Goal: Task Accomplishment & Management: Manage account settings

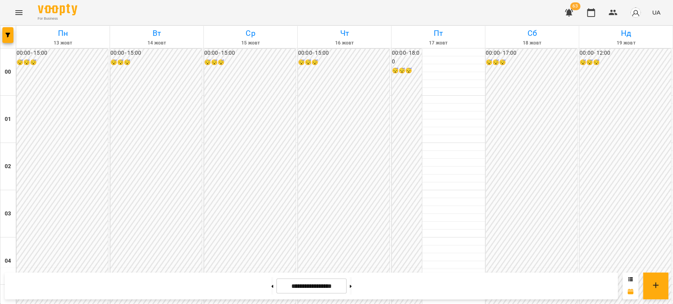
scroll to position [788, 0]
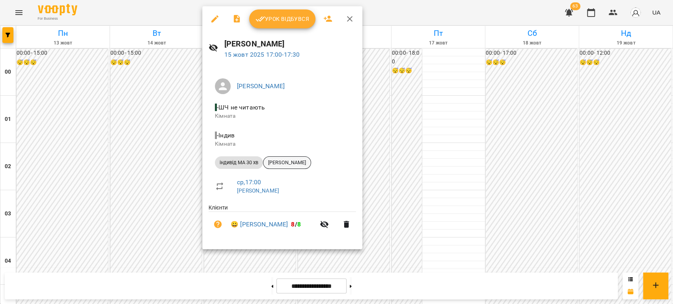
click at [286, 165] on span "[PERSON_NAME]" at bounding box center [286, 162] width 47 height 7
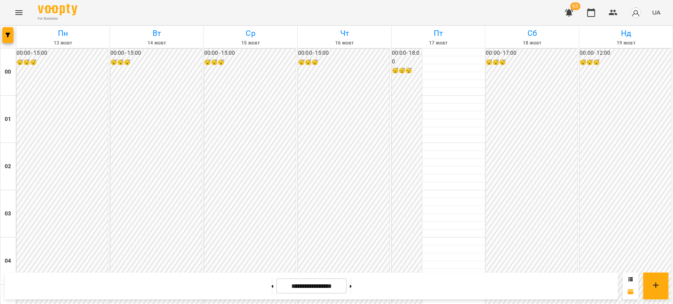
scroll to position [788, 0]
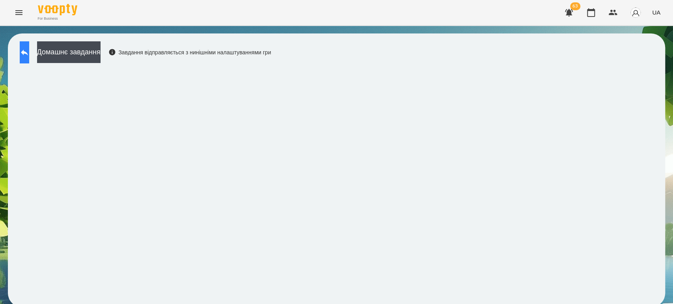
click at [29, 56] on icon at bounding box center [24, 52] width 9 height 9
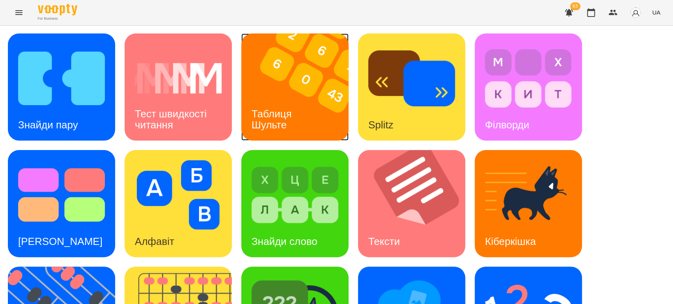
click at [303, 115] on div "Таблиця Шульте" at bounding box center [272, 120] width 63 height 42
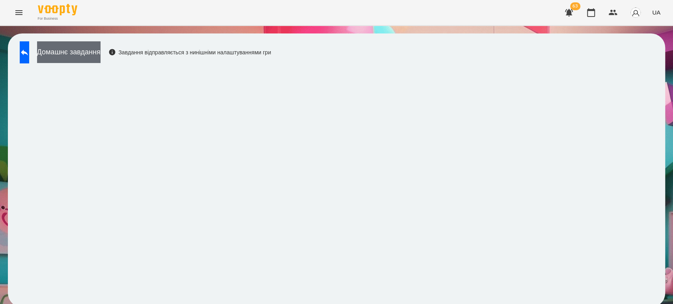
click at [101, 43] on button "Домашнє завдання" at bounding box center [68, 52] width 63 height 22
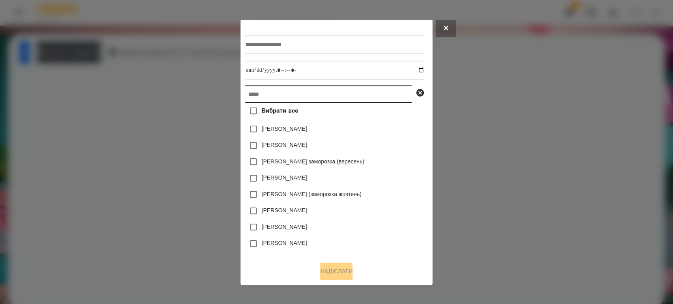
click at [268, 88] on input "text" at bounding box center [328, 94] width 166 height 17
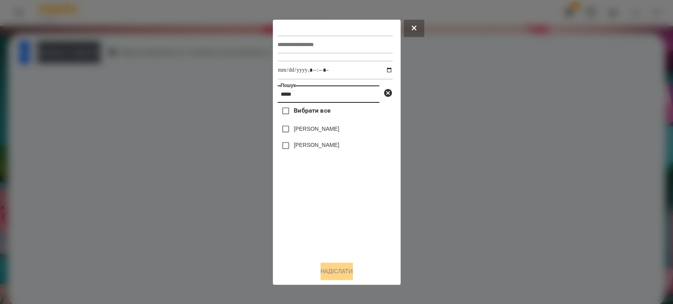
type input "*****"
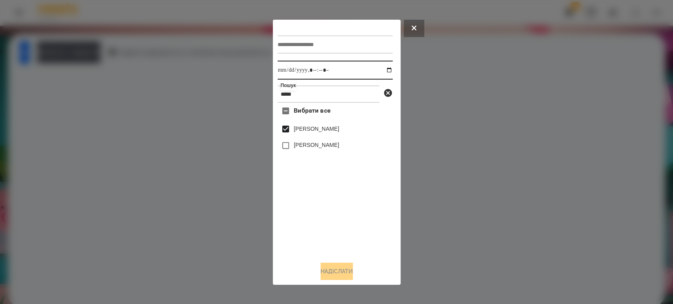
click at [382, 66] on input "datetime-local" at bounding box center [335, 70] width 115 height 19
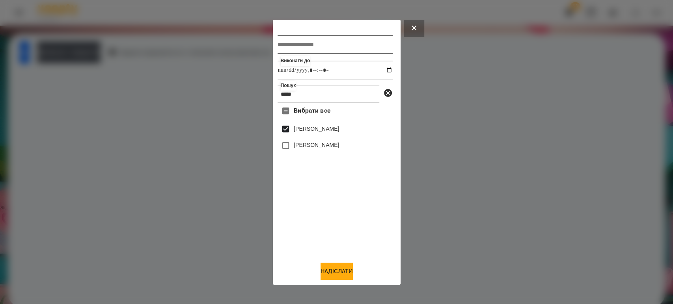
type input "**********"
click at [313, 37] on input "text" at bounding box center [335, 44] width 115 height 18
type input "**********"
click at [334, 262] on div "**********" at bounding box center [337, 152] width 118 height 256
click at [335, 275] on button "Надіслати" at bounding box center [337, 271] width 32 height 17
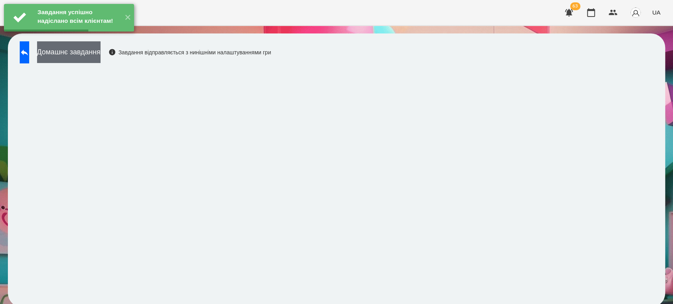
click at [97, 52] on button "Домашнє завдання" at bounding box center [68, 52] width 63 height 22
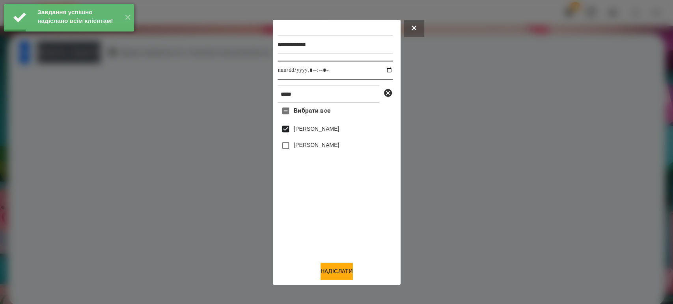
click at [381, 75] on input "datetime-local" at bounding box center [335, 70] width 115 height 19
click at [380, 70] on input "datetime-local" at bounding box center [335, 70] width 115 height 19
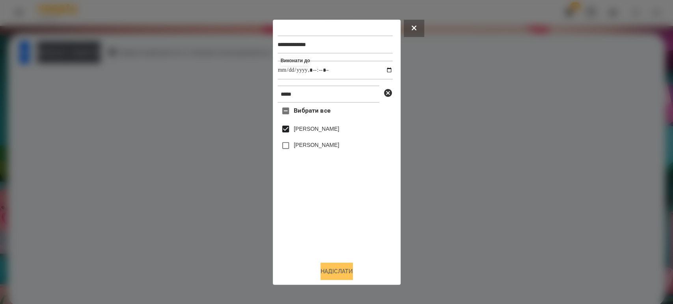
type input "**********"
drag, startPoint x: 335, startPoint y: 270, endPoint x: 325, endPoint y: 252, distance: 21.3
click at [335, 270] on button "Надіслати" at bounding box center [337, 271] width 32 height 17
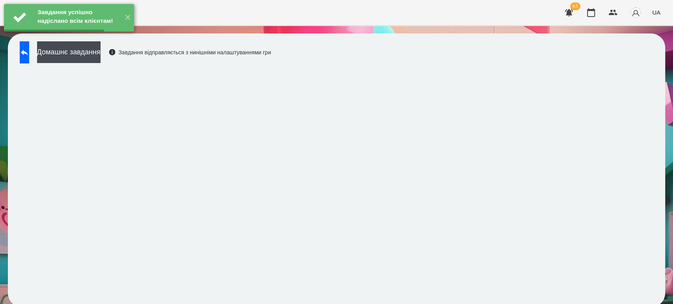
click at [77, 50] on button "Домашнє завдання" at bounding box center [68, 52] width 63 height 22
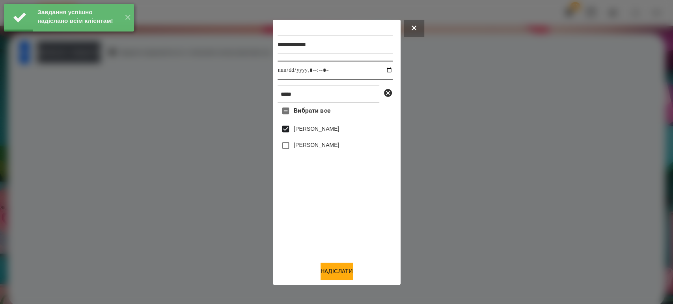
click at [382, 67] on input "datetime-local" at bounding box center [335, 70] width 115 height 19
click at [382, 68] on input "datetime-local" at bounding box center [335, 70] width 115 height 19
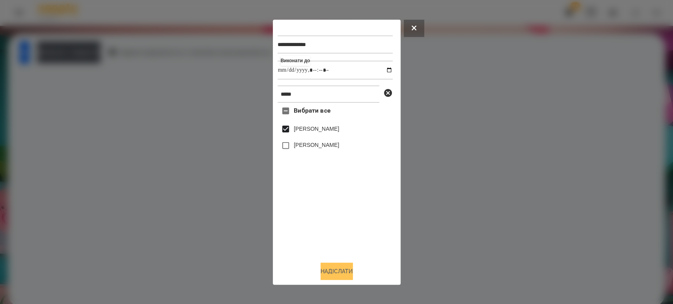
type input "**********"
click at [334, 272] on button "Надіслати" at bounding box center [337, 271] width 32 height 17
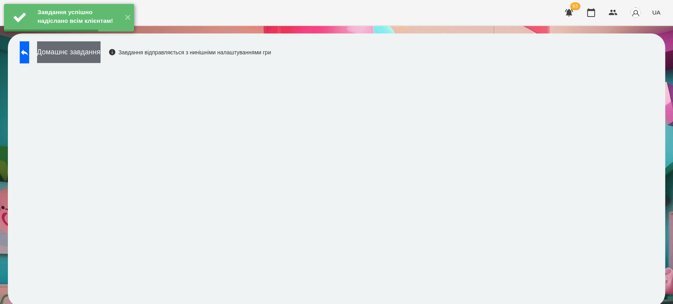
click at [99, 53] on button "Домашнє завдання" at bounding box center [68, 52] width 63 height 22
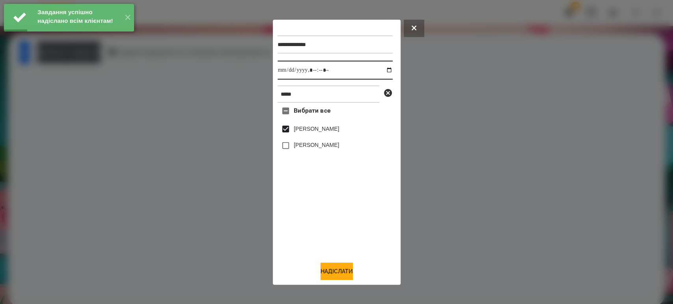
click at [380, 70] on input "datetime-local" at bounding box center [335, 70] width 115 height 19
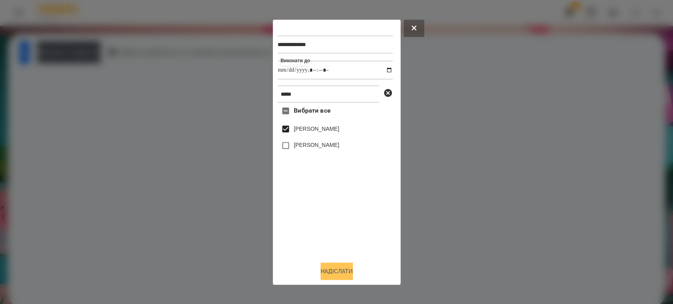
type input "**********"
click at [324, 275] on button "Надіслати" at bounding box center [337, 271] width 32 height 17
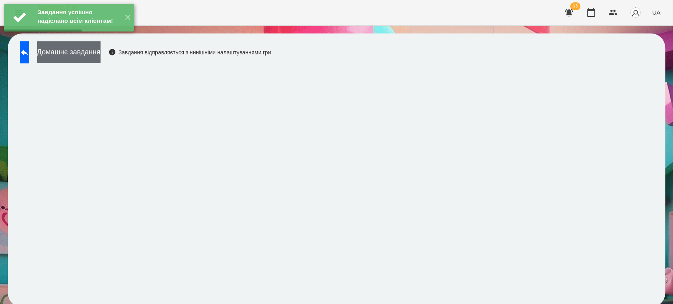
click at [101, 50] on button "Домашнє завдання" at bounding box center [68, 52] width 63 height 22
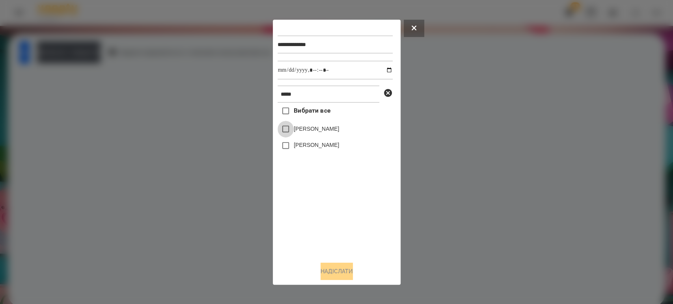
click at [294, 128] on div "[PERSON_NAME]" at bounding box center [335, 129] width 115 height 17
click at [384, 72] on input "datetime-local" at bounding box center [335, 70] width 115 height 19
type input "**********"
click at [329, 278] on button "Надіслати" at bounding box center [337, 271] width 32 height 17
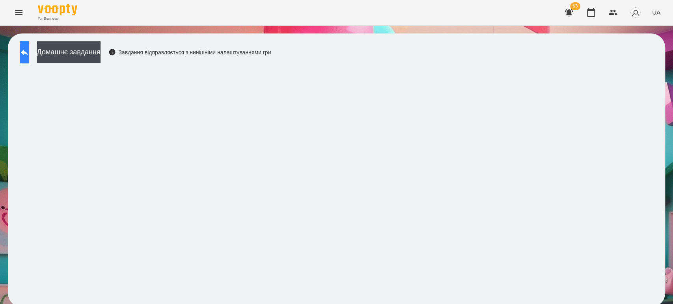
click at [29, 50] on icon at bounding box center [24, 52] width 9 height 9
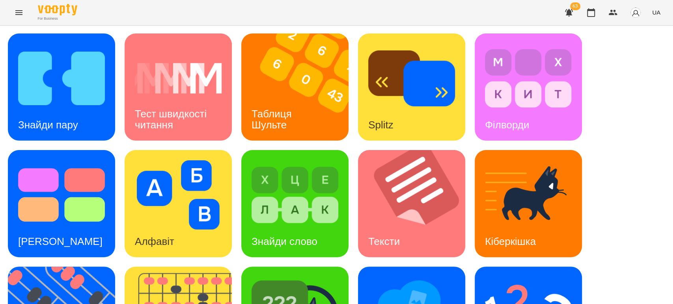
scroll to position [88, 0]
click at [278, 160] on img at bounding box center [295, 194] width 87 height 69
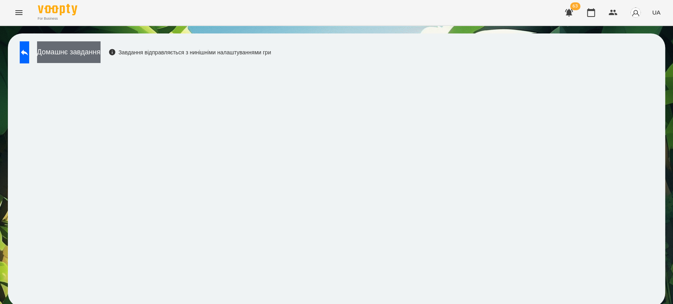
click at [101, 55] on button "Домашнє завдання" at bounding box center [68, 52] width 63 height 22
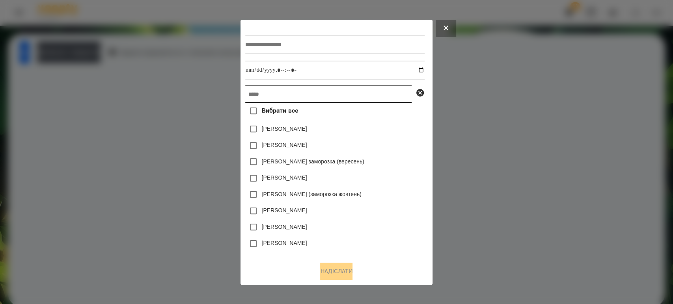
click at [293, 94] on input "text" at bounding box center [328, 94] width 166 height 17
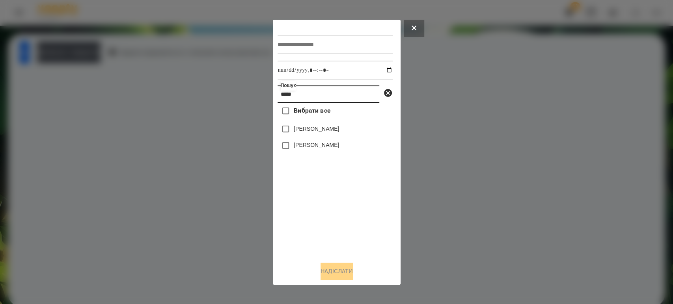
type input "*****"
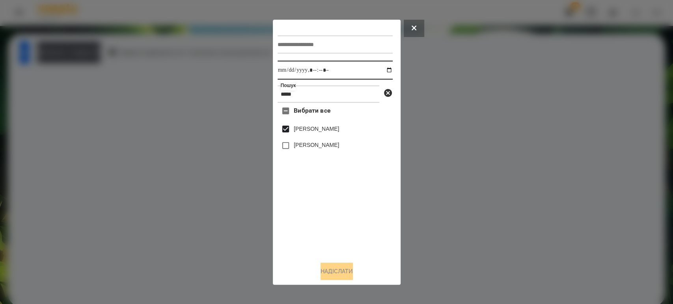
click at [380, 71] on input "datetime-local" at bounding box center [335, 70] width 115 height 19
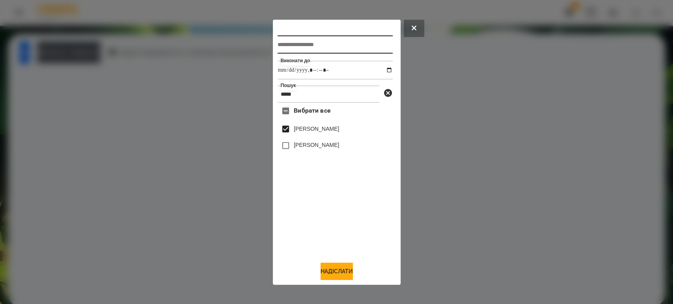
type input "**********"
click at [298, 48] on input "text" at bounding box center [335, 44] width 115 height 18
type input "**********"
click at [350, 271] on button "Надіслати" at bounding box center [337, 271] width 32 height 17
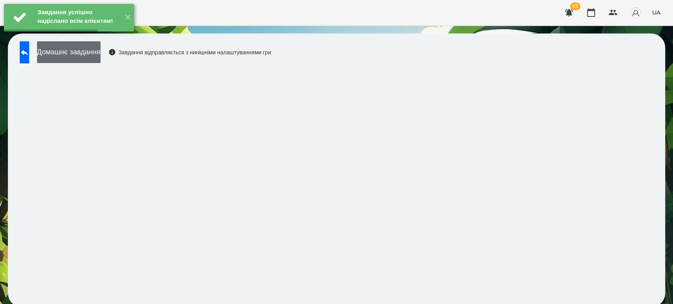
click at [92, 51] on button "Домашнє завдання" at bounding box center [68, 52] width 63 height 22
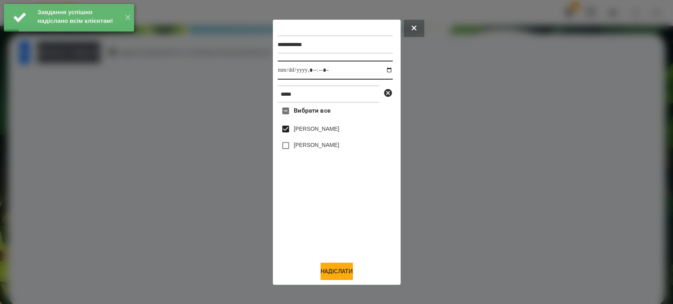
click at [382, 71] on input "datetime-local" at bounding box center [335, 70] width 115 height 19
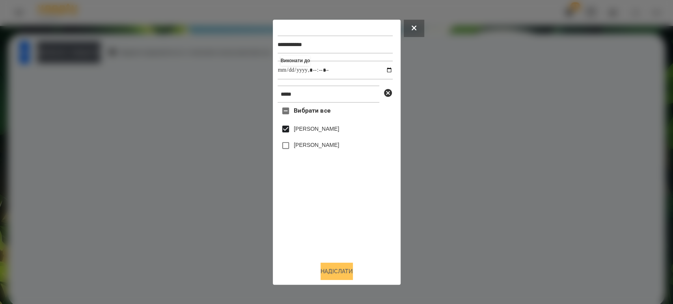
type input "**********"
drag, startPoint x: 339, startPoint y: 270, endPoint x: 330, endPoint y: 260, distance: 12.8
click at [339, 270] on button "Надіслати" at bounding box center [337, 271] width 32 height 17
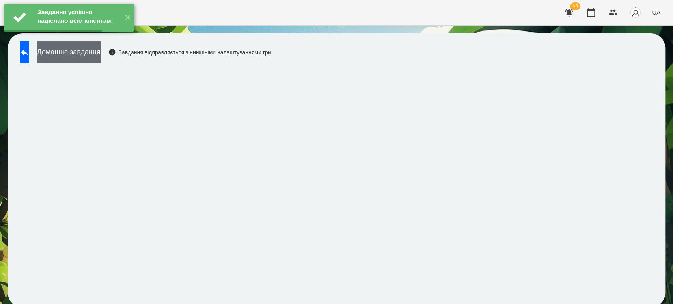
click at [97, 48] on button "Домашнє завдання" at bounding box center [68, 52] width 63 height 22
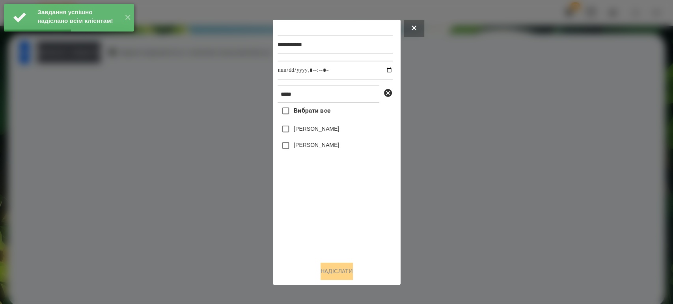
click at [294, 127] on label "[PERSON_NAME]" at bounding box center [316, 129] width 45 height 8
click at [380, 72] on input "datetime-local" at bounding box center [335, 70] width 115 height 19
type input "**********"
drag, startPoint x: 340, startPoint y: 277, endPoint x: 326, endPoint y: 263, distance: 19.2
click at [340, 276] on button "Надіслати" at bounding box center [337, 271] width 32 height 17
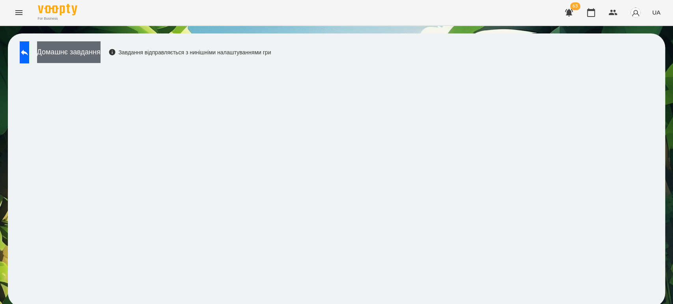
click at [67, 52] on button "Домашнє завдання" at bounding box center [68, 52] width 63 height 22
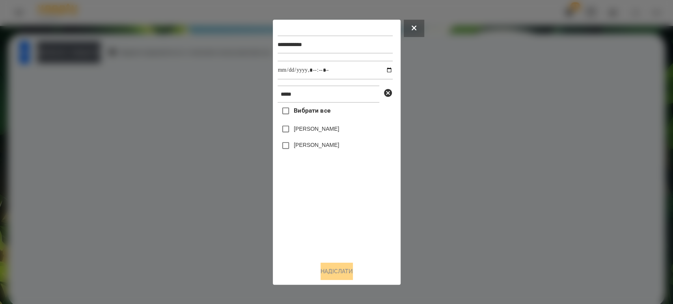
click at [294, 130] on label "[PERSON_NAME]" at bounding box center [316, 129] width 45 height 8
click at [387, 67] on input "datetime-local" at bounding box center [335, 70] width 115 height 19
type input "**********"
click at [337, 266] on button "Надіслати" at bounding box center [337, 271] width 32 height 17
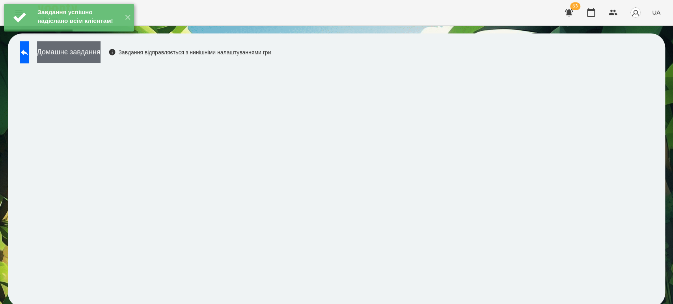
click at [94, 50] on button "Домашнє завдання" at bounding box center [68, 52] width 63 height 22
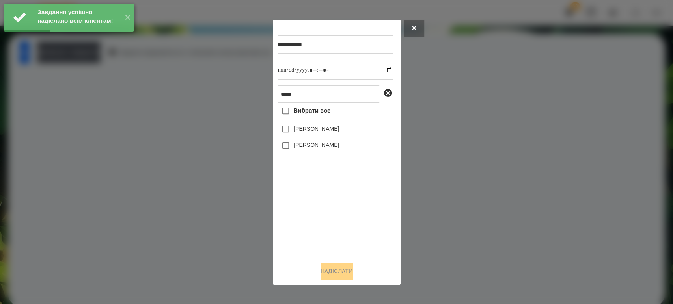
click at [294, 133] on label "[PERSON_NAME]" at bounding box center [316, 129] width 45 height 8
click at [381, 71] on input "datetime-local" at bounding box center [335, 70] width 115 height 19
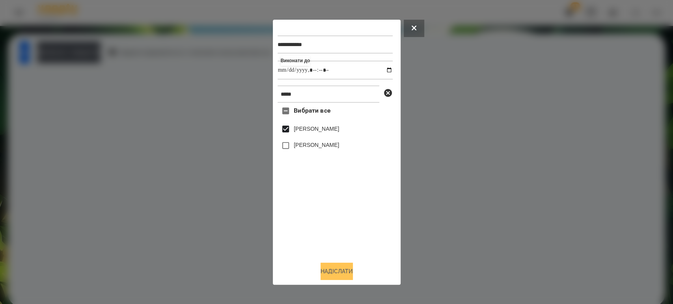
type input "**********"
click at [328, 268] on button "Надіслати" at bounding box center [337, 271] width 32 height 17
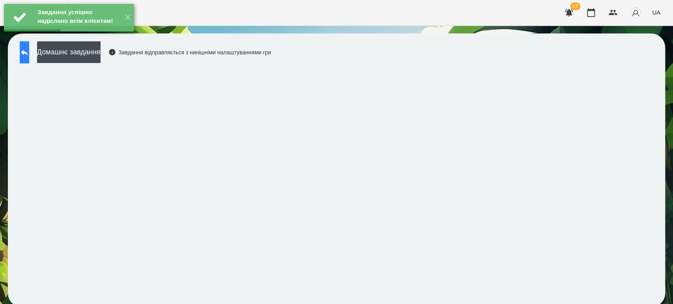
click at [29, 51] on icon at bounding box center [24, 52] width 9 height 9
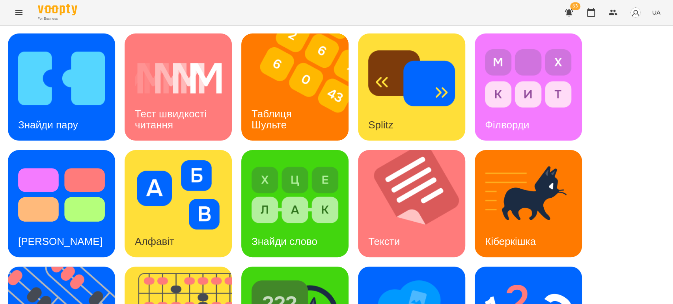
scroll to position [63, 0]
click at [406, 150] on img at bounding box center [416, 203] width 117 height 107
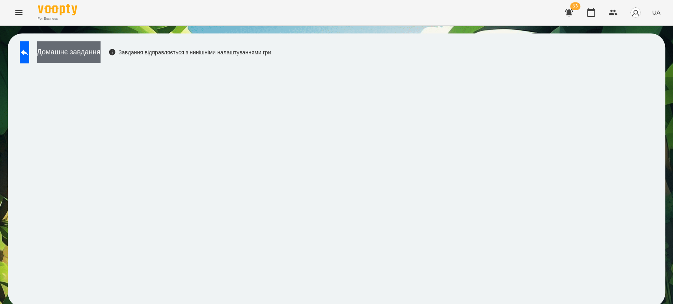
click at [98, 47] on button "Домашнє завдання" at bounding box center [68, 52] width 63 height 22
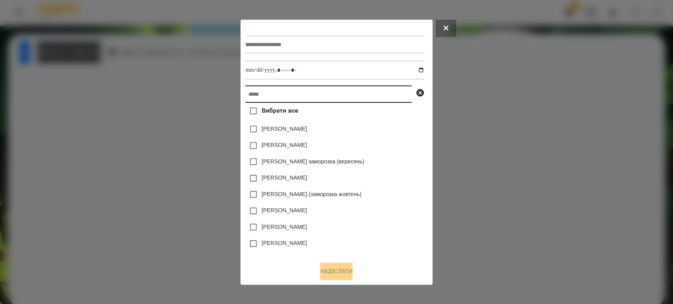
click at [272, 99] on input "text" at bounding box center [328, 94] width 166 height 17
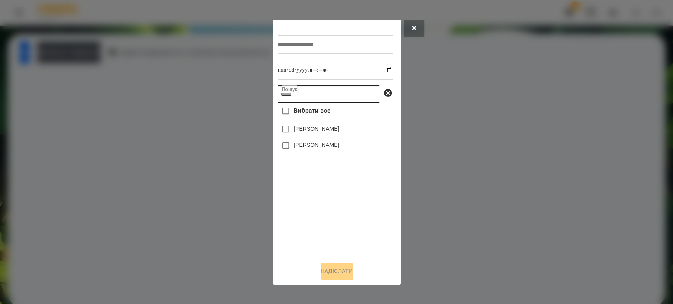
type input "*****"
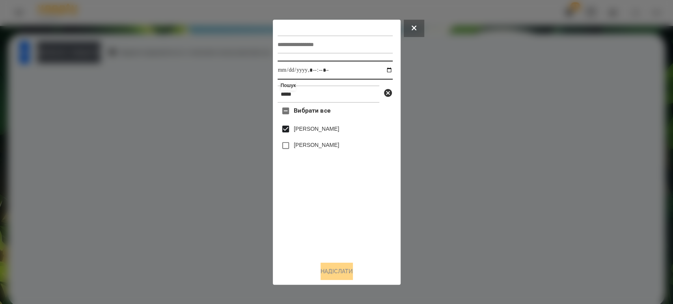
click at [382, 69] on input "datetime-local" at bounding box center [335, 70] width 115 height 19
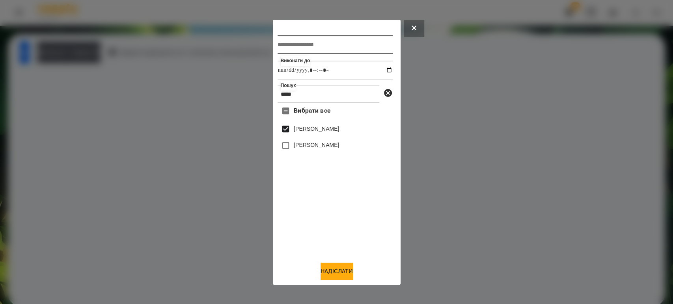
type input "**********"
click at [310, 43] on input "text" at bounding box center [335, 44] width 115 height 18
type input "**********"
click at [328, 280] on button "Надіслати" at bounding box center [337, 271] width 32 height 17
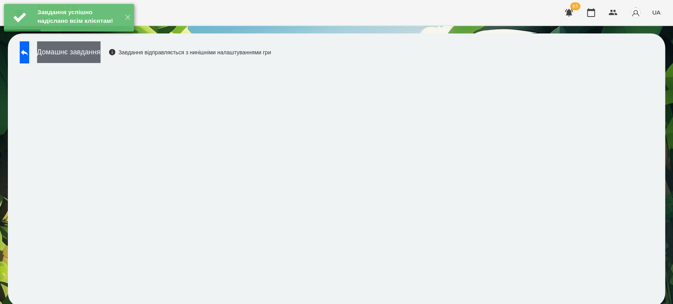
click at [93, 56] on button "Домашнє завдання" at bounding box center [68, 52] width 63 height 22
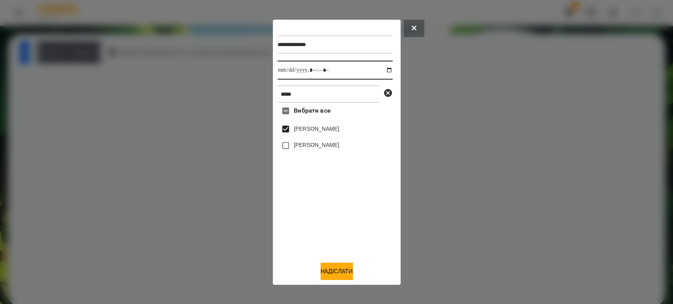
click at [384, 69] on input "datetime-local" at bounding box center [335, 70] width 115 height 19
type input "**********"
click at [328, 276] on button "Надіслати" at bounding box center [337, 271] width 32 height 17
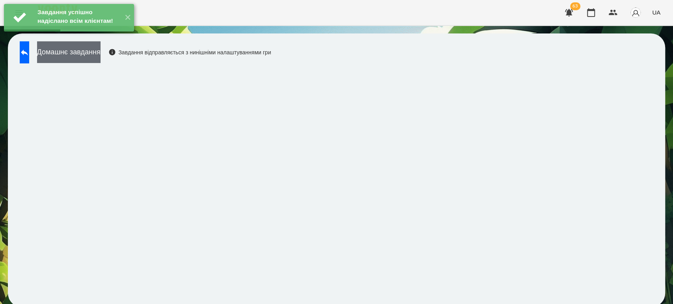
click at [101, 53] on button "Домашнє завдання" at bounding box center [68, 52] width 63 height 22
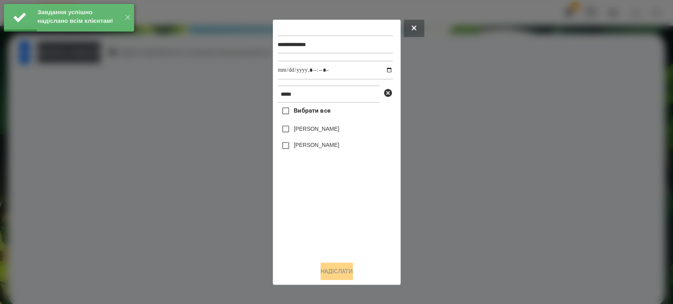
click at [297, 126] on label "[PERSON_NAME]" at bounding box center [316, 129] width 45 height 8
click at [378, 68] on input "datetime-local" at bounding box center [335, 70] width 115 height 19
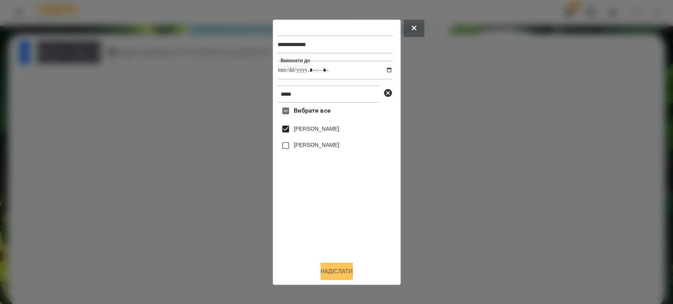
type input "**********"
drag, startPoint x: 347, startPoint y: 270, endPoint x: 343, endPoint y: 248, distance: 22.4
click at [347, 270] on button "Надіслати" at bounding box center [337, 271] width 32 height 17
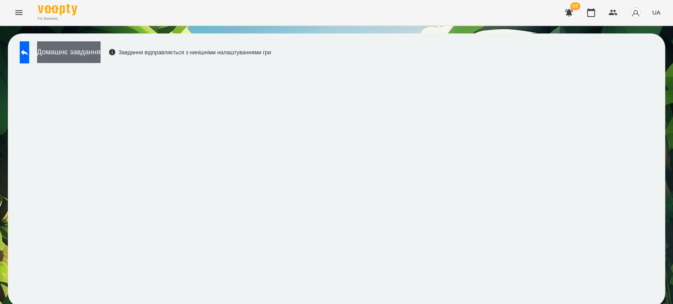
click at [96, 55] on button "Домашнє завдання" at bounding box center [68, 52] width 63 height 22
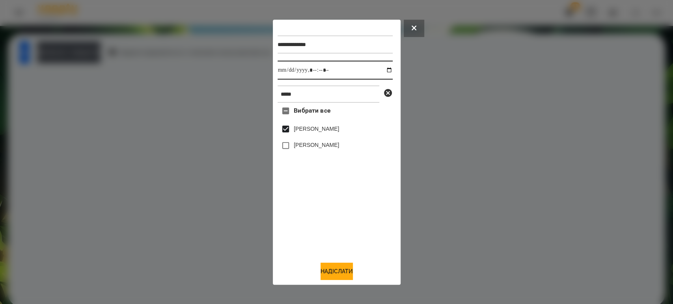
click at [383, 67] on input "datetime-local" at bounding box center [335, 70] width 115 height 19
type input "**********"
click at [340, 271] on button "Надіслати" at bounding box center [337, 271] width 32 height 17
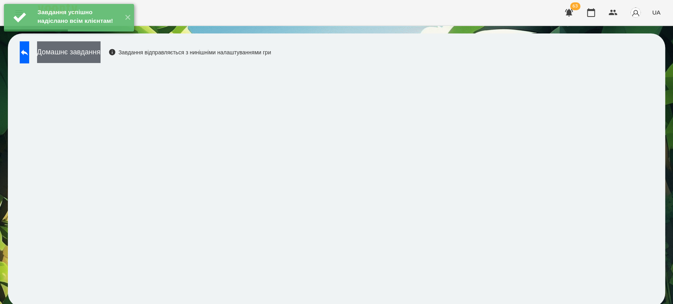
click at [101, 54] on button "Домашнє завдання" at bounding box center [68, 52] width 63 height 22
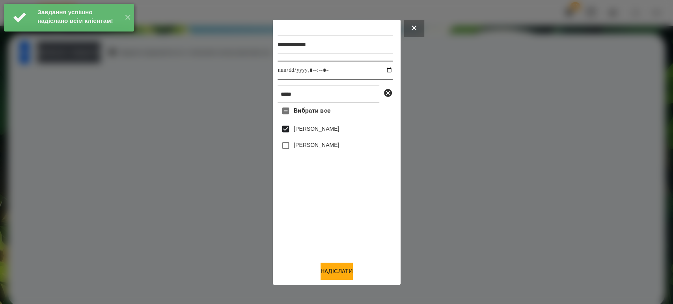
click at [382, 72] on input "datetime-local" at bounding box center [335, 70] width 115 height 19
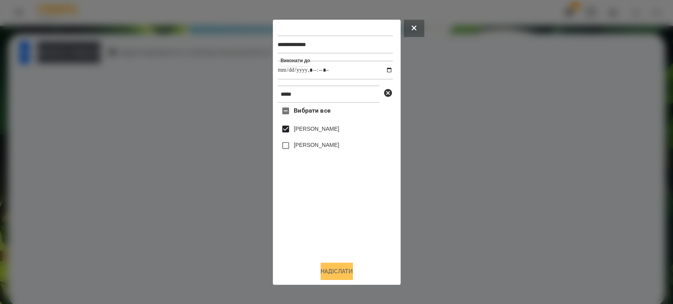
type input "**********"
click at [346, 271] on button "Надіслати" at bounding box center [337, 271] width 32 height 17
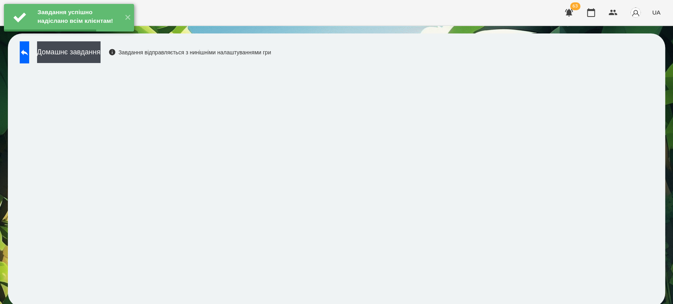
click at [18, 57] on div "Домашнє завдання Завдання відправляється з нинішніми налаштуваннями гри" at bounding box center [143, 54] width 255 height 26
click at [29, 56] on icon at bounding box center [24, 52] width 9 height 9
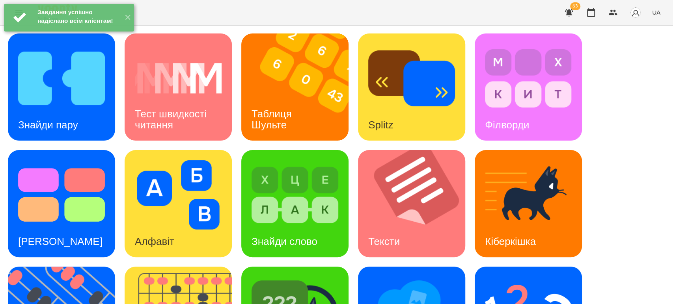
scroll to position [131, 0]
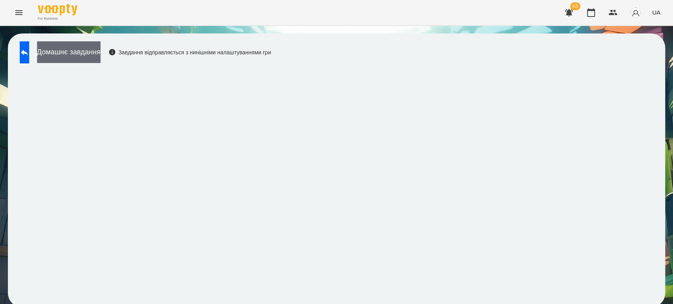
click at [101, 50] on button "Домашнє завдання" at bounding box center [68, 52] width 63 height 22
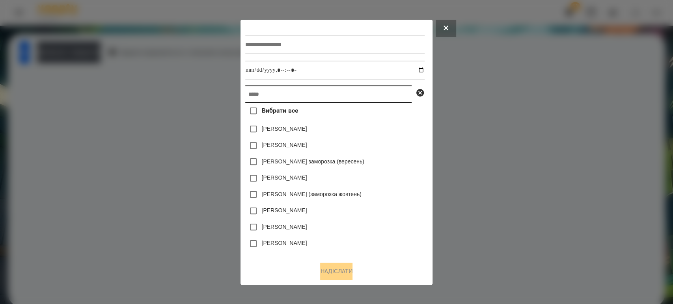
click at [270, 87] on input "text" at bounding box center [328, 94] width 166 height 17
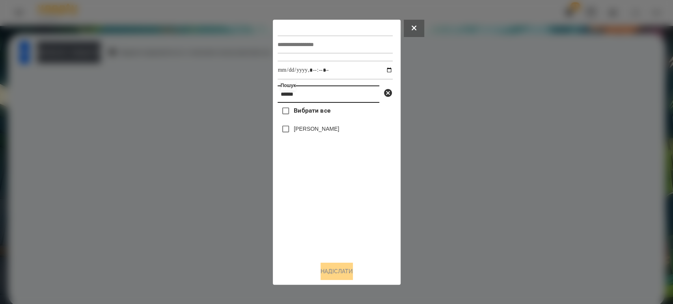
type input "******"
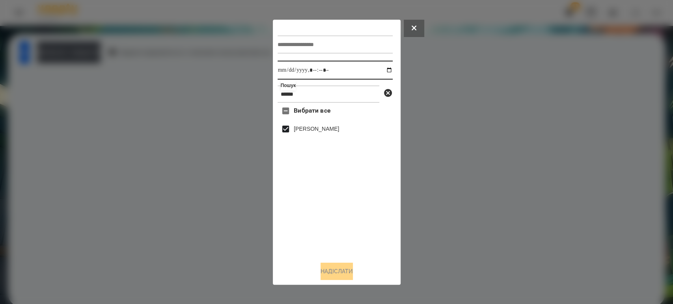
click at [388, 67] on input "datetime-local" at bounding box center [335, 70] width 115 height 19
click at [387, 67] on input "datetime-local" at bounding box center [335, 70] width 115 height 19
click at [383, 69] on input "datetime-local" at bounding box center [335, 70] width 115 height 19
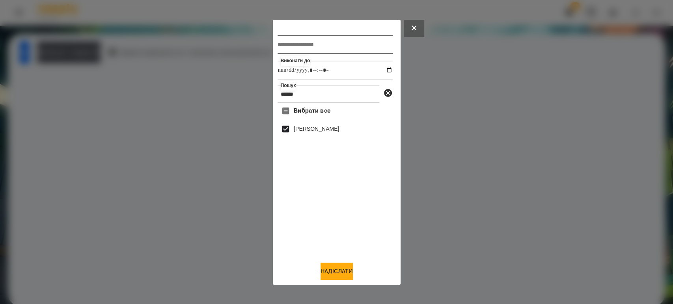
type input "**********"
click at [300, 43] on input "text" at bounding box center [335, 44] width 115 height 18
type input "*********"
click at [326, 276] on button "Надіслати" at bounding box center [337, 271] width 32 height 17
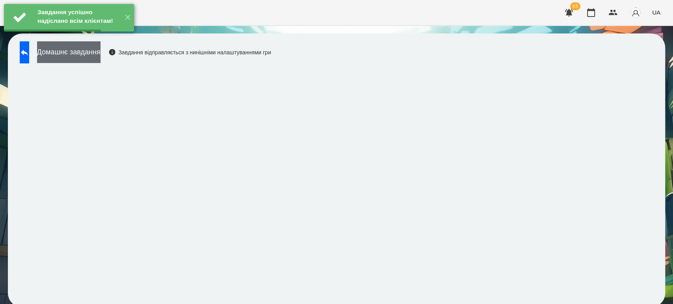
click at [86, 56] on button "Домашнє завдання" at bounding box center [68, 52] width 63 height 22
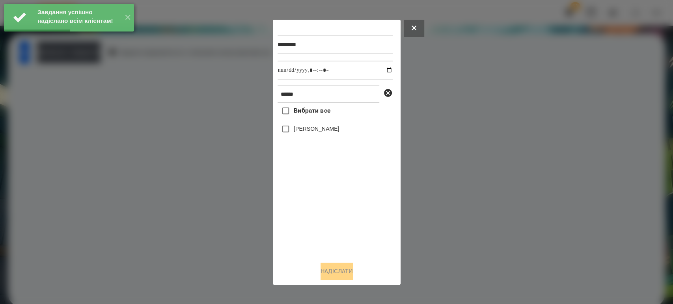
drag, startPoint x: 294, startPoint y: 129, endPoint x: 345, endPoint y: 98, distance: 60.0
click at [295, 129] on label "[PERSON_NAME]" at bounding box center [316, 129] width 45 height 8
click at [382, 68] on input "datetime-local" at bounding box center [335, 70] width 115 height 19
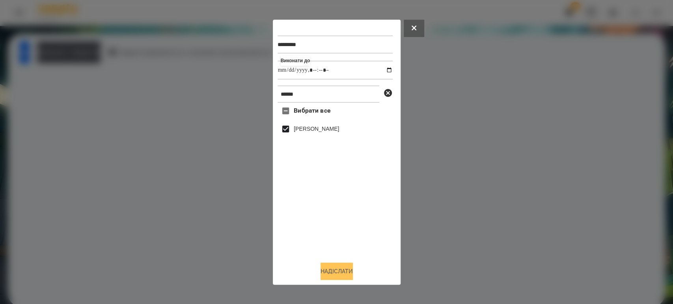
type input "**********"
drag, startPoint x: 334, startPoint y: 273, endPoint x: 326, endPoint y: 266, distance: 11.5
click at [334, 273] on button "Надіслати" at bounding box center [337, 271] width 32 height 17
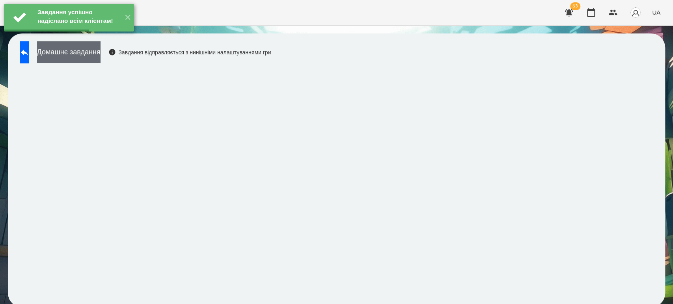
click at [101, 61] on button "Домашнє завдання" at bounding box center [68, 52] width 63 height 22
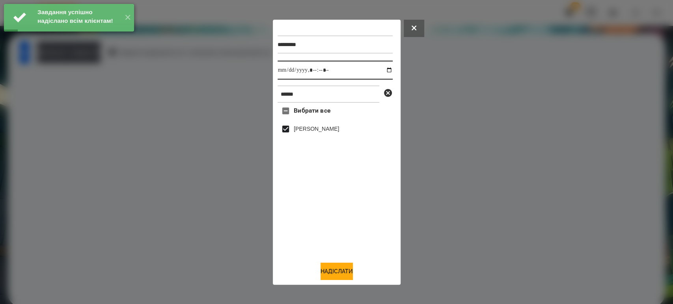
click at [384, 71] on input "datetime-local" at bounding box center [335, 70] width 115 height 19
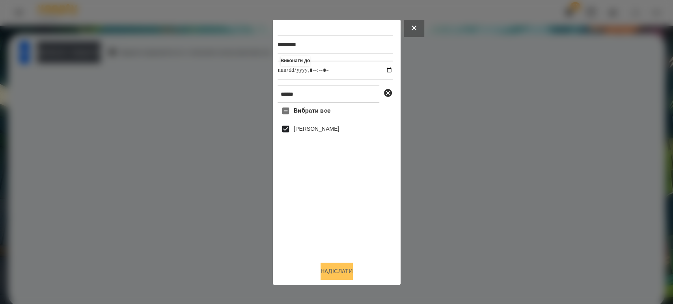
type input "**********"
click at [347, 274] on button "Надіслати" at bounding box center [337, 271] width 32 height 17
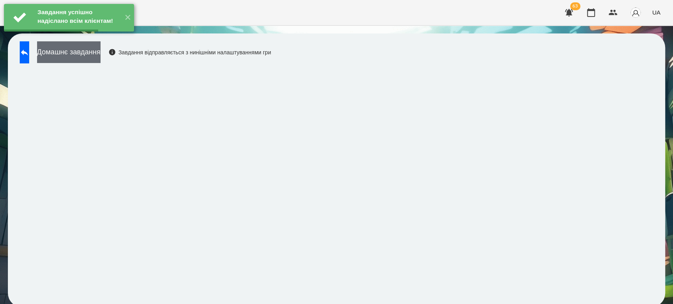
click at [101, 52] on button "Домашнє завдання" at bounding box center [68, 52] width 63 height 22
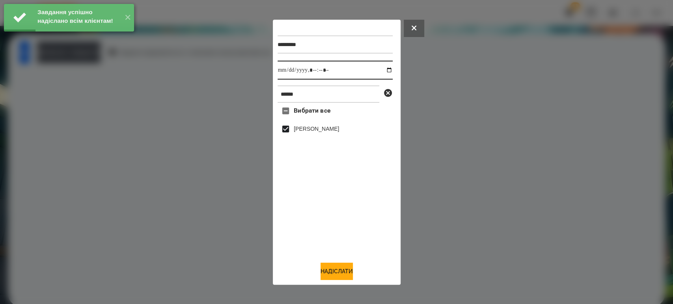
click at [384, 71] on input "datetime-local" at bounding box center [335, 70] width 115 height 19
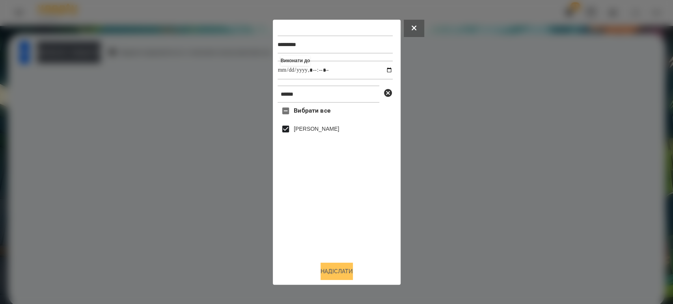
type input "**********"
click at [330, 272] on button "Надіслати" at bounding box center [337, 271] width 32 height 17
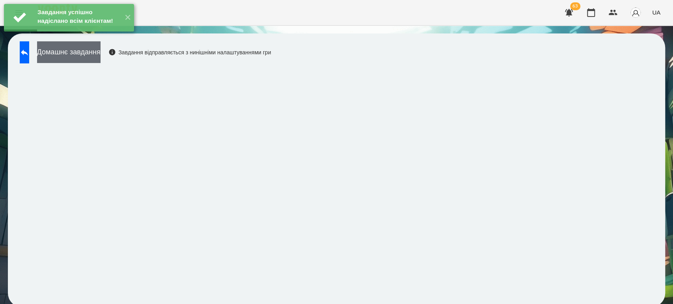
click at [101, 52] on button "Домашнє завдання" at bounding box center [68, 52] width 63 height 22
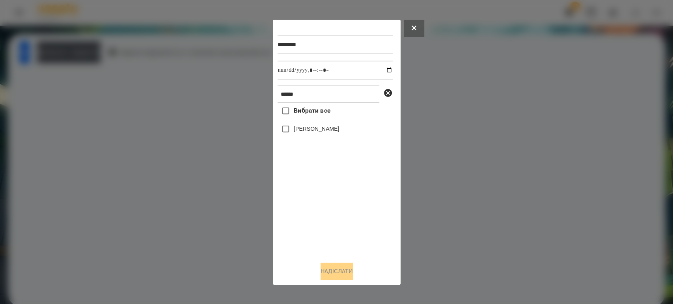
click at [145, 89] on div at bounding box center [336, 152] width 673 height 304
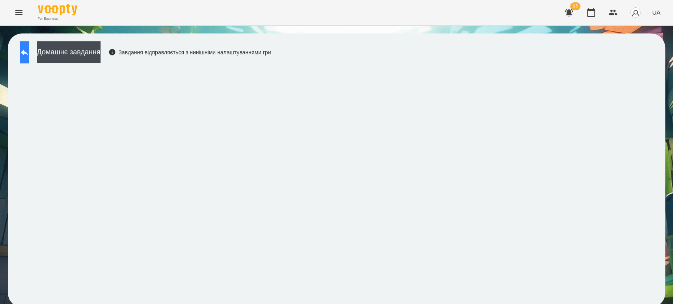
click at [28, 53] on icon at bounding box center [24, 52] width 9 height 9
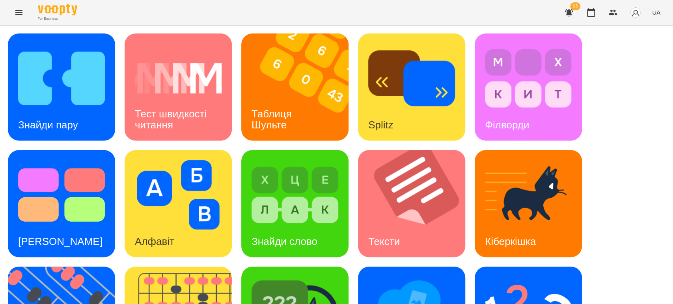
scroll to position [194, 0]
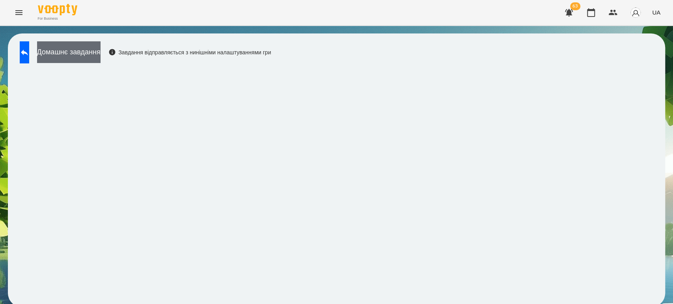
click at [101, 57] on button "Домашнє завдання" at bounding box center [68, 52] width 63 height 22
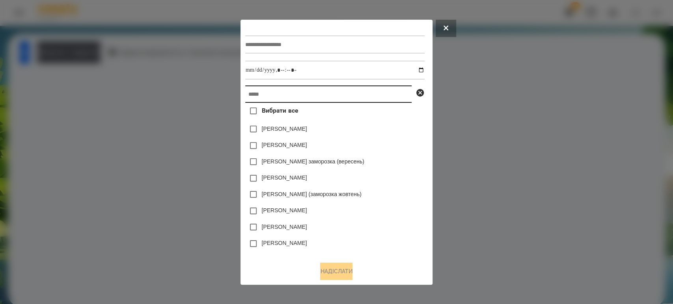
click at [268, 97] on input "text" at bounding box center [328, 94] width 166 height 17
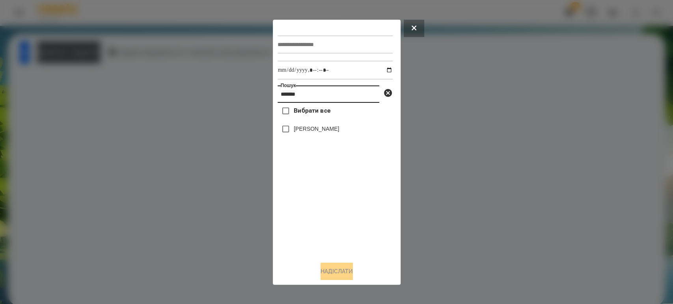
type input "*******"
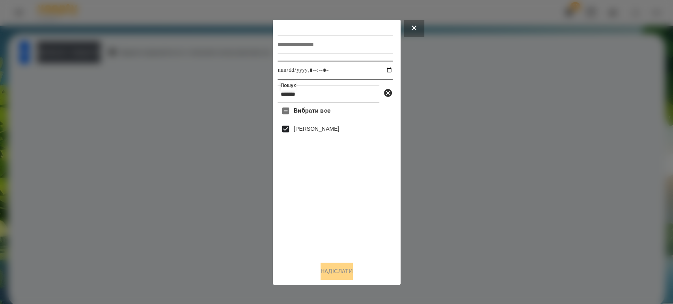
click at [380, 69] on input "datetime-local" at bounding box center [335, 70] width 115 height 19
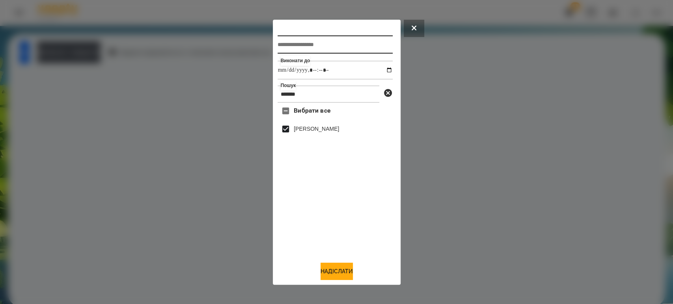
type input "**********"
click at [321, 43] on input "text" at bounding box center [335, 44] width 115 height 18
type input "*******"
click at [330, 268] on button "Надіслати" at bounding box center [337, 271] width 32 height 17
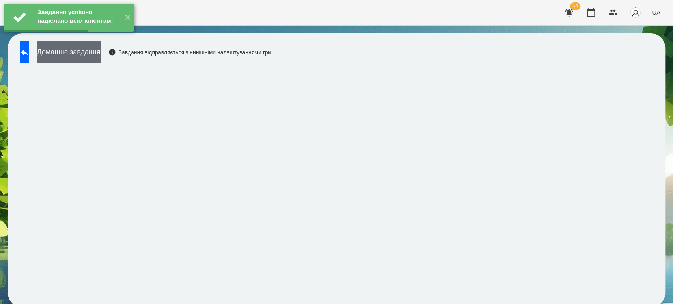
click at [101, 50] on button "Домашнє завдання" at bounding box center [68, 52] width 63 height 22
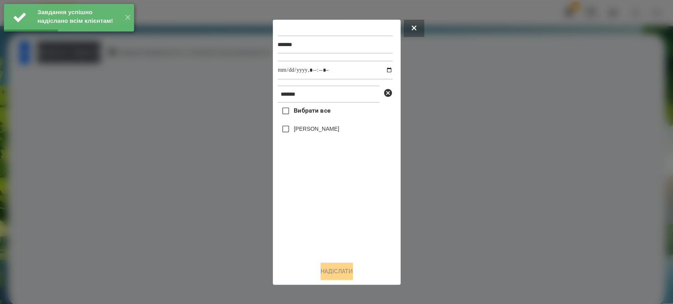
click at [294, 131] on label "[PERSON_NAME]" at bounding box center [316, 129] width 45 height 8
click at [385, 70] on input "datetime-local" at bounding box center [335, 70] width 115 height 19
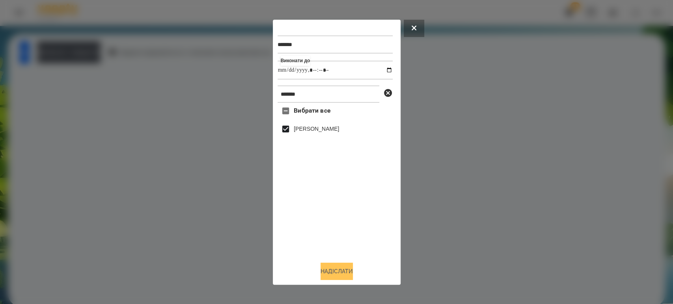
type input "**********"
click at [331, 275] on button "Надіслати" at bounding box center [337, 271] width 32 height 17
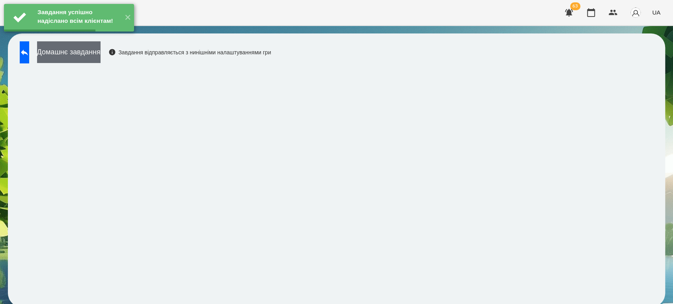
click at [101, 54] on button "Домашнє завдання" at bounding box center [68, 52] width 63 height 22
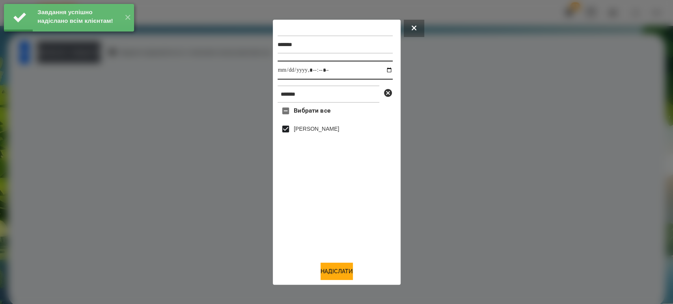
click at [382, 67] on input "datetime-local" at bounding box center [335, 70] width 115 height 19
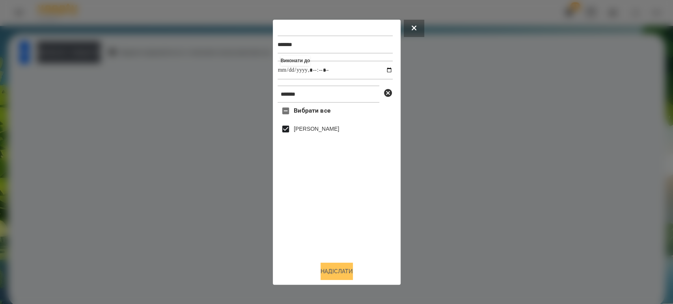
type input "**********"
click at [328, 274] on button "Надіслати" at bounding box center [337, 271] width 32 height 17
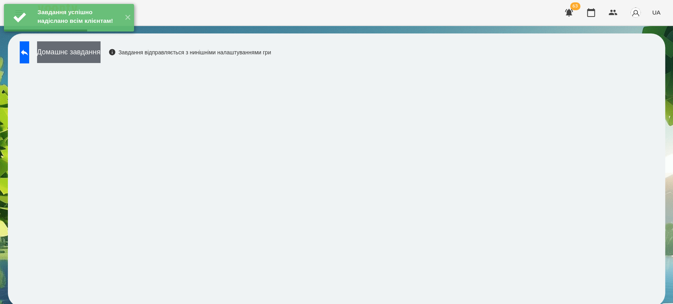
click at [101, 55] on button "Домашнє завдання" at bounding box center [68, 52] width 63 height 22
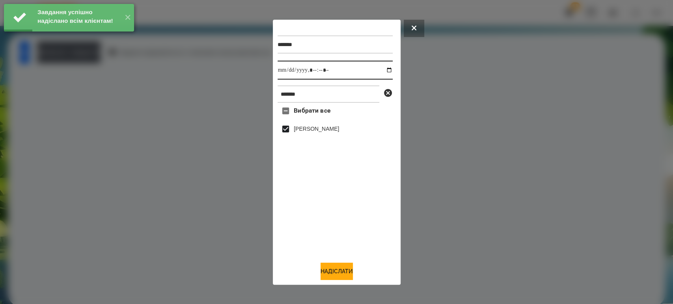
click at [385, 71] on input "datetime-local" at bounding box center [335, 70] width 115 height 19
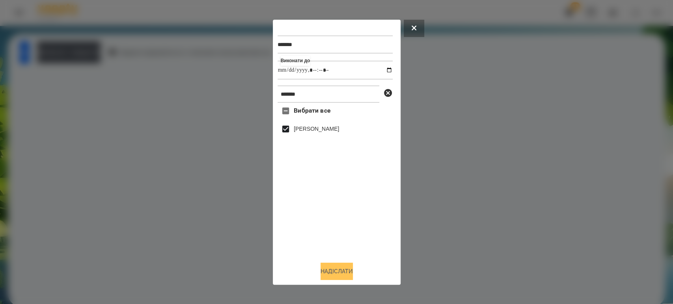
type input "**********"
drag, startPoint x: 330, startPoint y: 277, endPoint x: 326, endPoint y: 272, distance: 6.0
click at [330, 277] on button "Надіслати" at bounding box center [337, 271] width 32 height 17
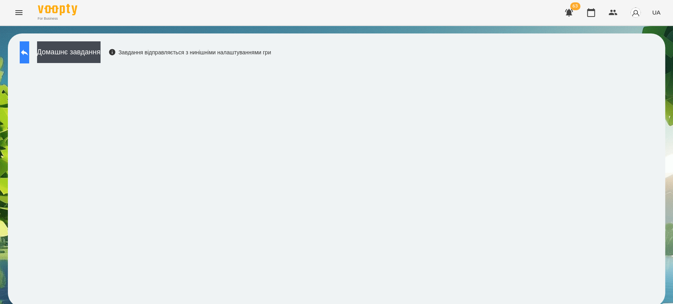
click at [29, 50] on icon at bounding box center [24, 52] width 9 height 9
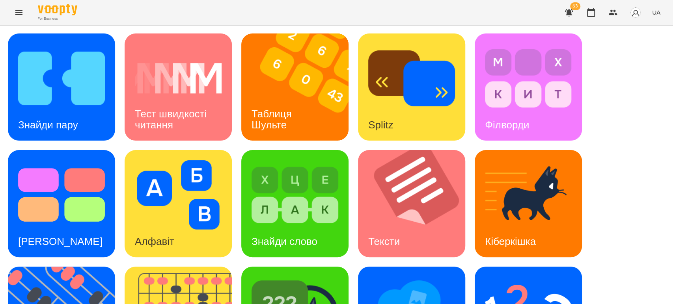
scroll to position [88, 0]
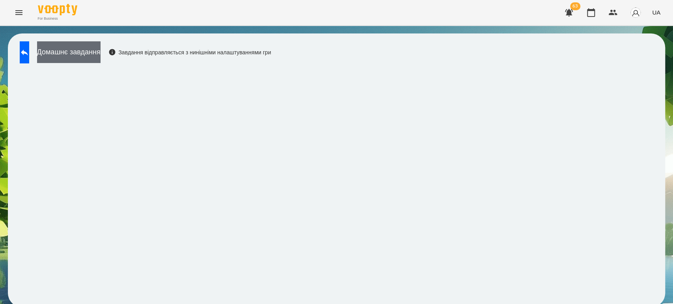
click at [78, 48] on button "Домашнє завдання" at bounding box center [68, 52] width 63 height 22
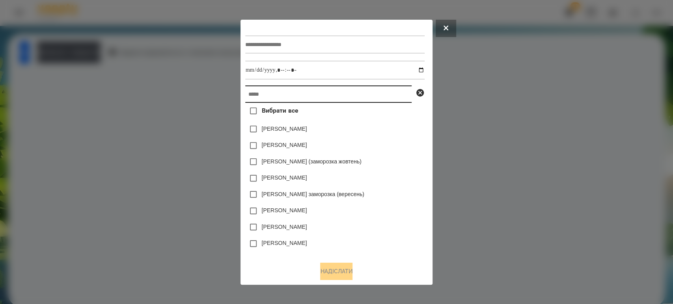
click at [263, 93] on input "text" at bounding box center [328, 94] width 166 height 17
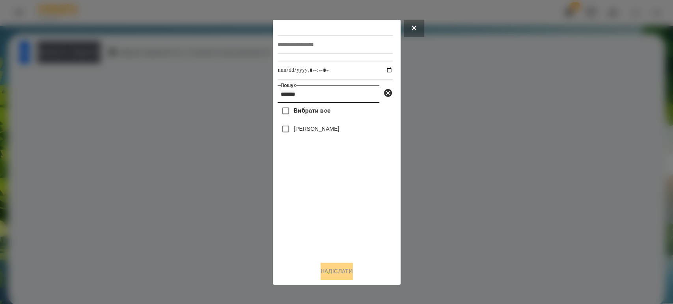
type input "*******"
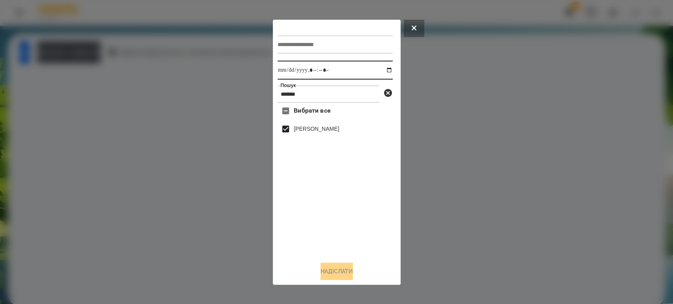
click at [386, 69] on input "datetime-local" at bounding box center [335, 70] width 115 height 19
type input "**********"
click at [223, 142] on div at bounding box center [336, 152] width 673 height 304
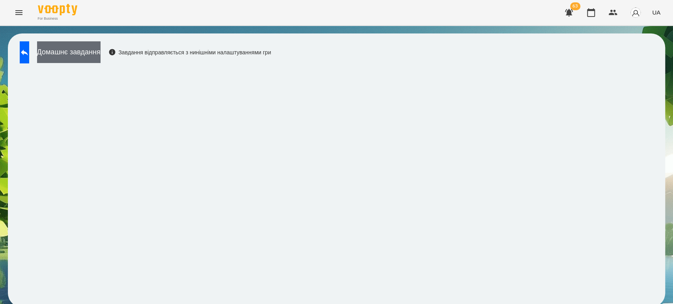
click at [101, 48] on button "Домашнє завдання" at bounding box center [68, 52] width 63 height 22
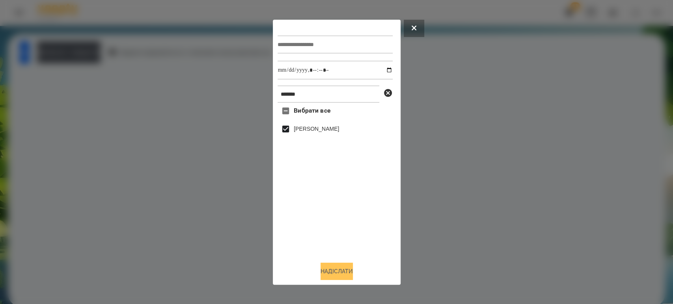
click at [332, 275] on button "Надіслати" at bounding box center [337, 271] width 32 height 17
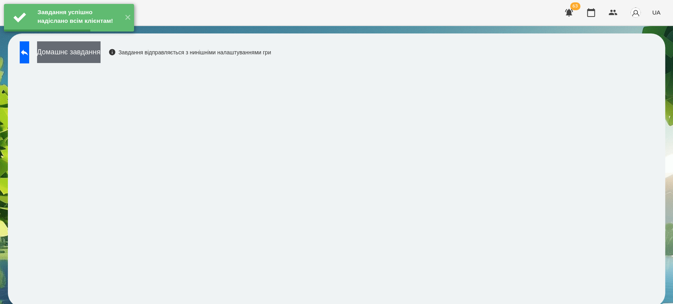
click at [80, 54] on button "Домашнє завдання" at bounding box center [68, 52] width 63 height 22
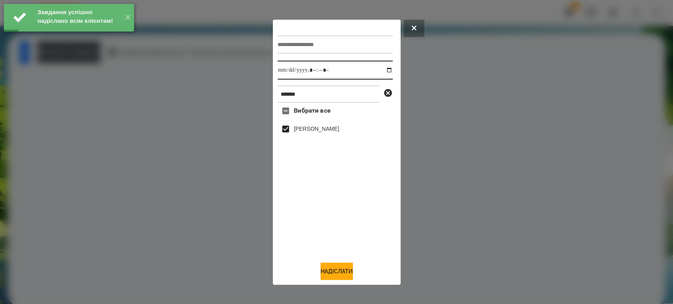
click at [385, 70] on input "datetime-local" at bounding box center [335, 70] width 115 height 19
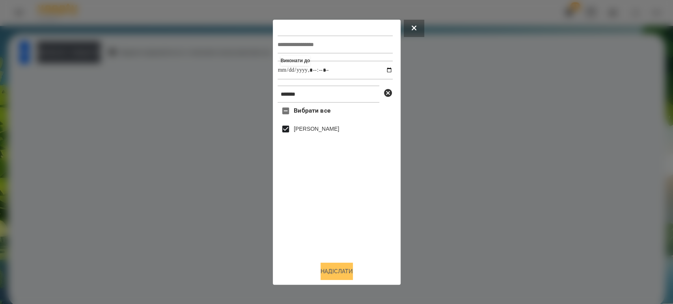
type input "**********"
click at [322, 270] on button "Надіслати" at bounding box center [337, 271] width 32 height 17
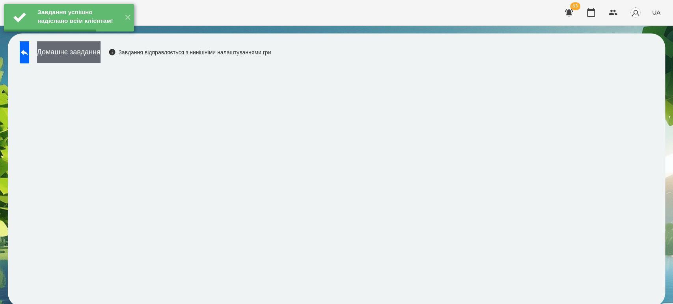
click at [94, 56] on button "Домашнє завдання" at bounding box center [68, 52] width 63 height 22
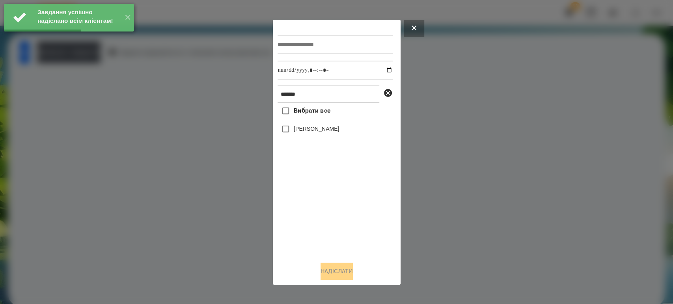
click at [312, 128] on label "[PERSON_NAME]" at bounding box center [316, 129] width 45 height 8
click at [382, 65] on input "datetime-local" at bounding box center [335, 70] width 115 height 19
type input "**********"
click at [336, 275] on button "Надіслати" at bounding box center [337, 271] width 32 height 17
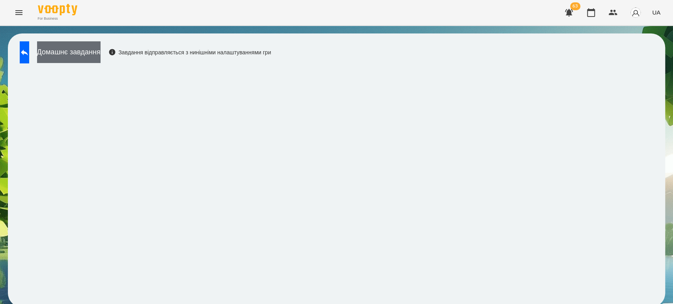
click at [101, 52] on button "Домашнє завдання" at bounding box center [68, 52] width 63 height 22
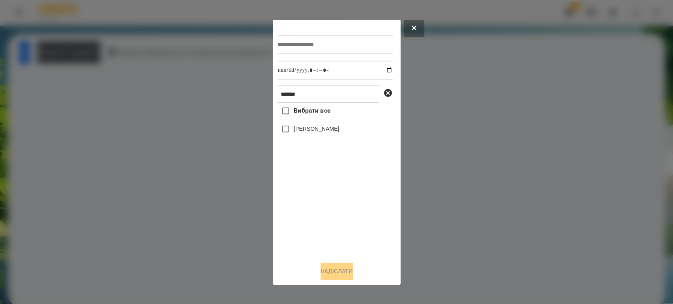
click at [296, 132] on label "[PERSON_NAME]" at bounding box center [316, 129] width 45 height 8
click at [382, 69] on input "datetime-local" at bounding box center [335, 70] width 115 height 19
type input "**********"
drag, startPoint x: 325, startPoint y: 274, endPoint x: 326, endPoint y: 268, distance: 5.1
click at [326, 274] on button "Надіслати" at bounding box center [337, 271] width 32 height 17
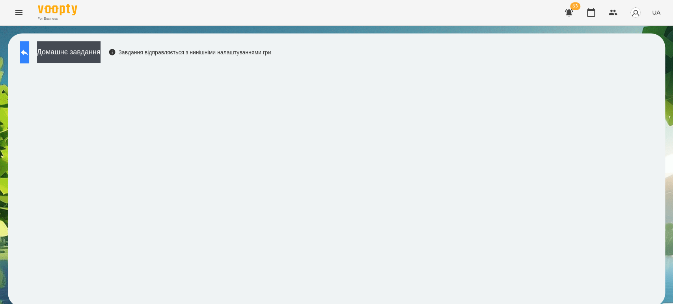
click at [29, 59] on button at bounding box center [24, 52] width 9 height 22
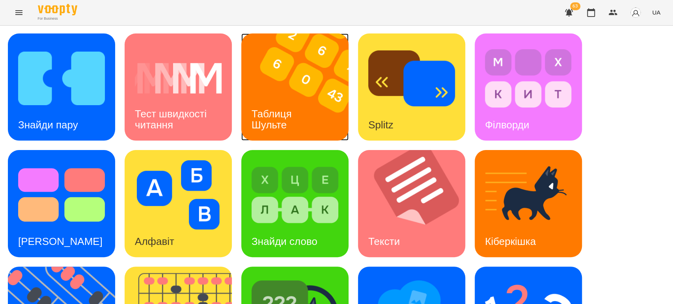
click at [274, 100] on div "Таблиця Шульте" at bounding box center [272, 120] width 63 height 42
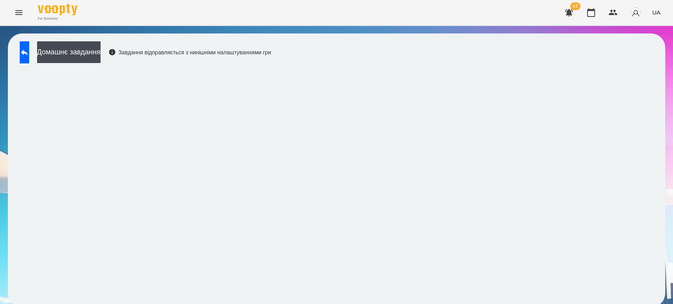
scroll to position [3, 0]
click at [29, 52] on icon at bounding box center [24, 52] width 9 height 9
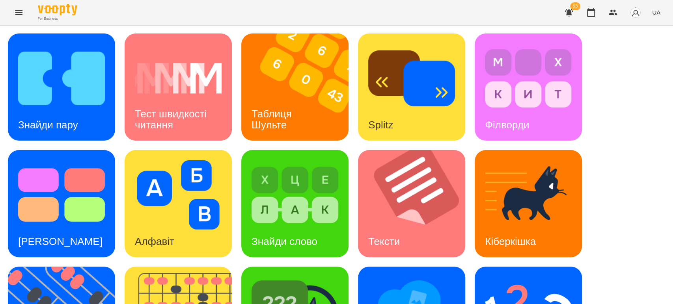
scroll to position [178, 0]
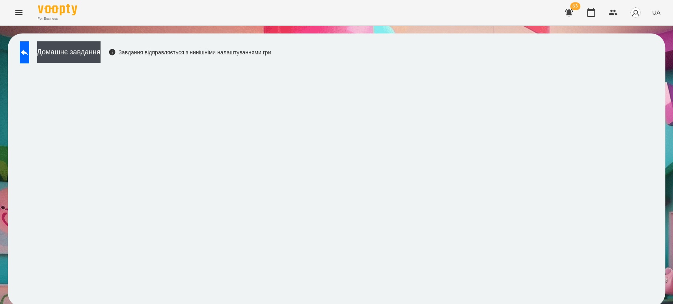
scroll to position [3, 0]
click at [29, 48] on icon at bounding box center [24, 52] width 9 height 9
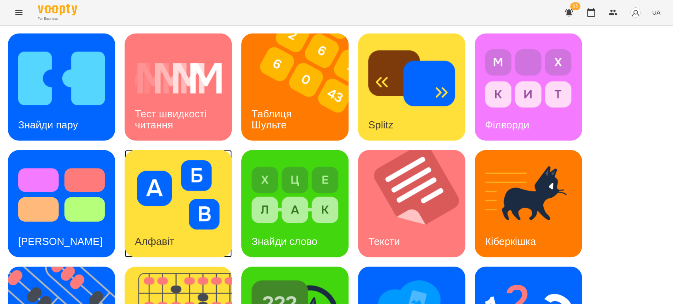
click at [147, 182] on img at bounding box center [178, 194] width 87 height 69
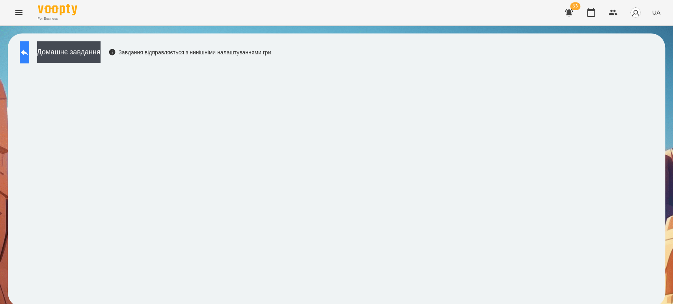
click at [29, 42] on button at bounding box center [24, 52] width 9 height 22
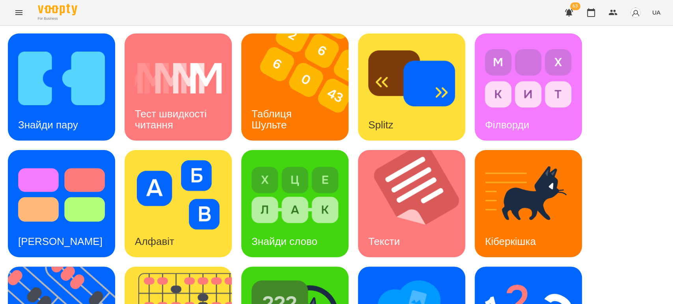
scroll to position [131, 0]
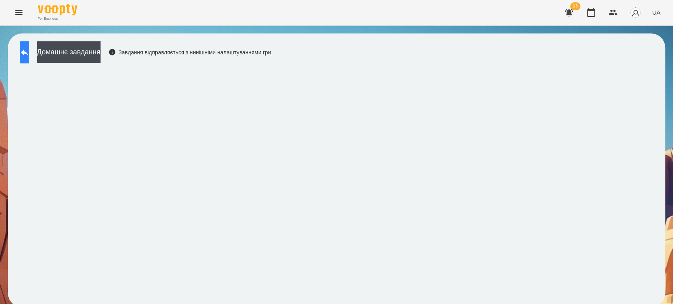
click at [29, 52] on button at bounding box center [24, 52] width 9 height 22
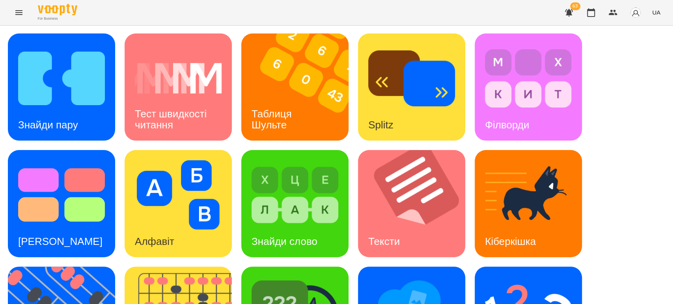
scroll to position [175, 0]
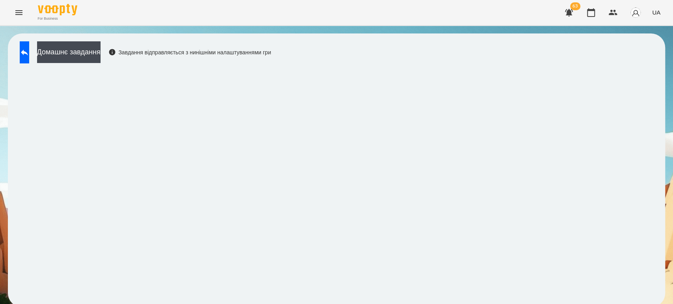
drag, startPoint x: 36, startPoint y: 55, endPoint x: 149, endPoint y: 9, distance: 122.2
click at [29, 55] on icon at bounding box center [24, 52] width 9 height 9
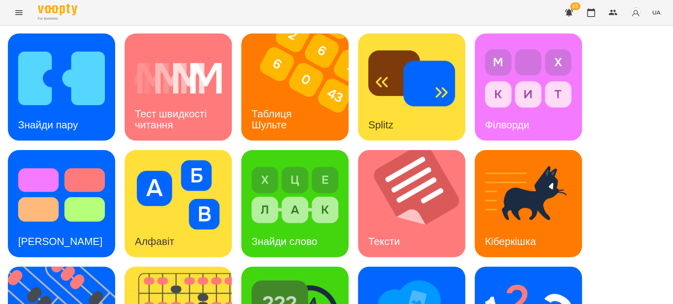
scroll to position [175, 0]
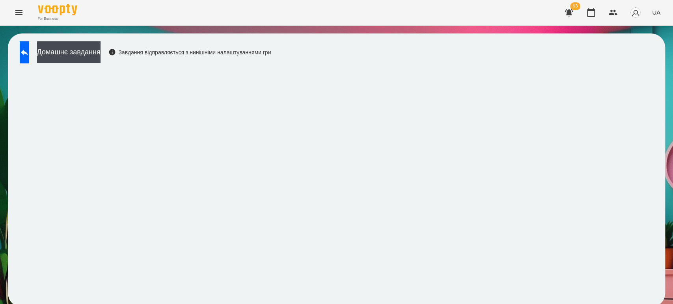
scroll to position [3, 0]
click at [29, 47] on button at bounding box center [24, 52] width 9 height 22
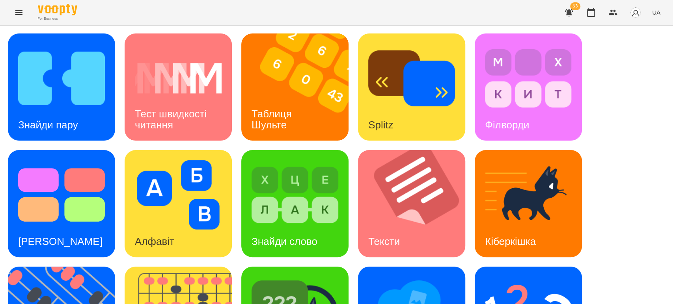
scroll to position [91, 0]
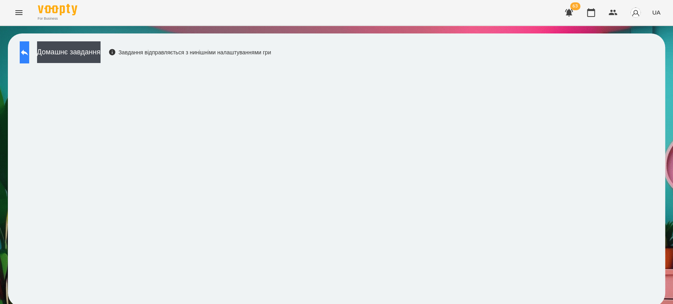
click at [27, 50] on icon at bounding box center [24, 52] width 9 height 9
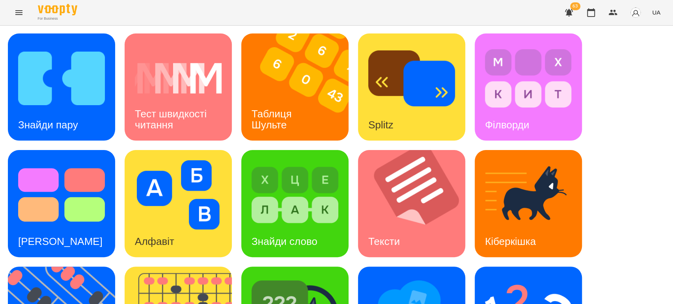
scroll to position [44, 0]
click at [27, 44] on img at bounding box center [61, 78] width 87 height 69
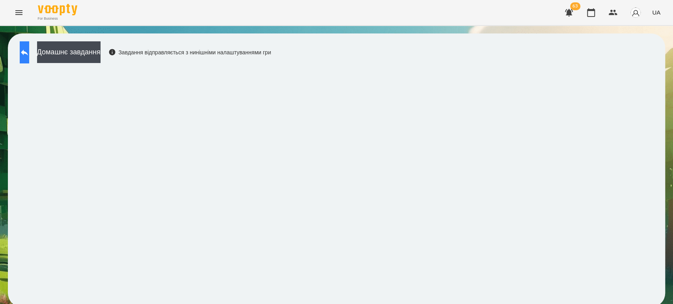
click at [25, 60] on button at bounding box center [24, 52] width 9 height 22
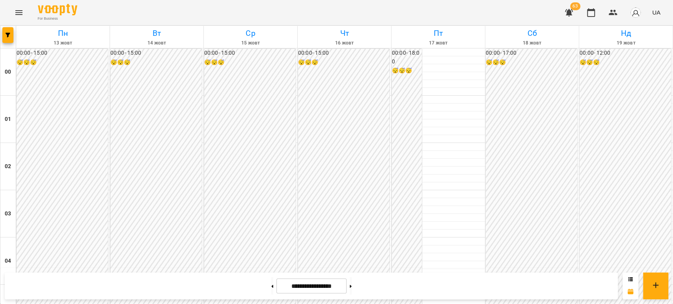
scroll to position [744, 0]
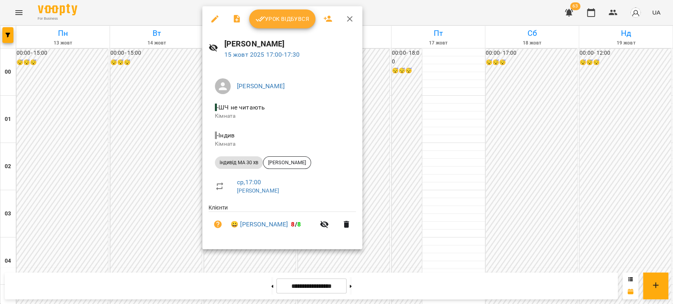
click at [293, 13] on button "Урок відбувся" at bounding box center [282, 18] width 66 height 19
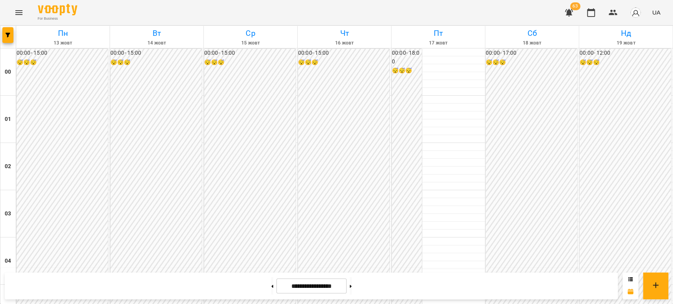
scroll to position [871, 0]
